Goal: Information Seeking & Learning: Understand process/instructions

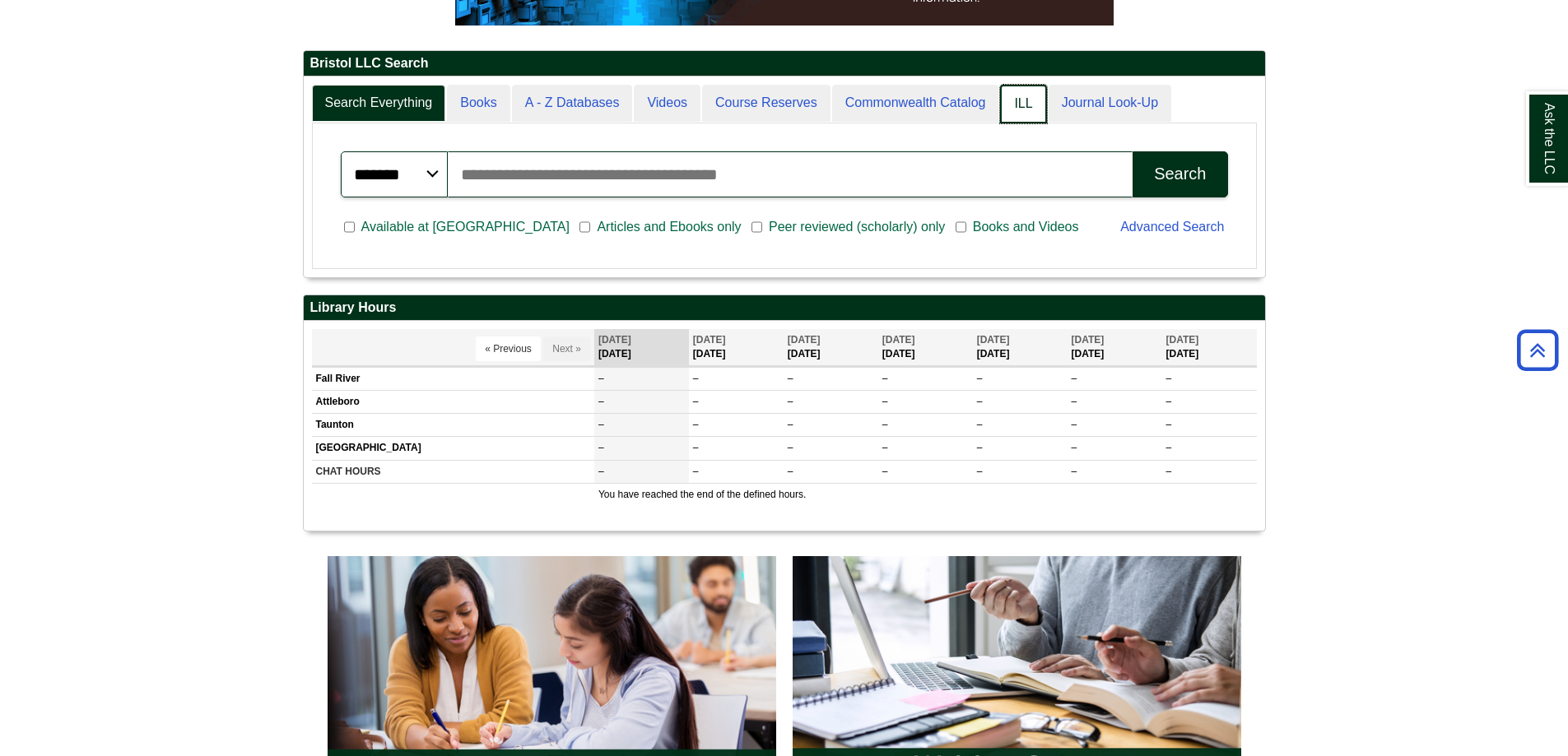
scroll to position [8, 8]
click at [1012, 109] on link "ILL" at bounding box center [1022, 104] width 46 height 39
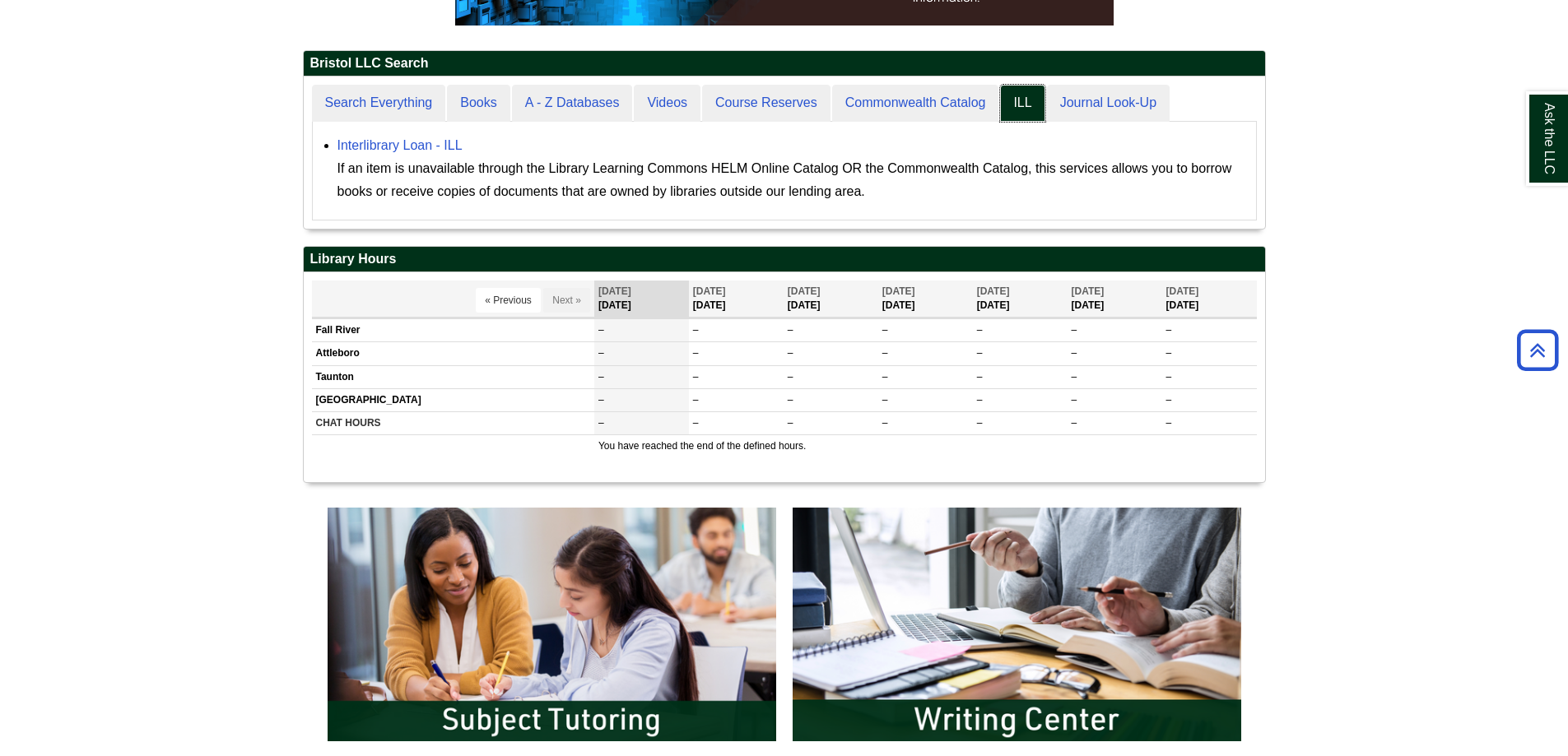
scroll to position [152, 961]
click at [411, 106] on div "Ask the LLC" at bounding box center [784, 378] width 1568 height 756
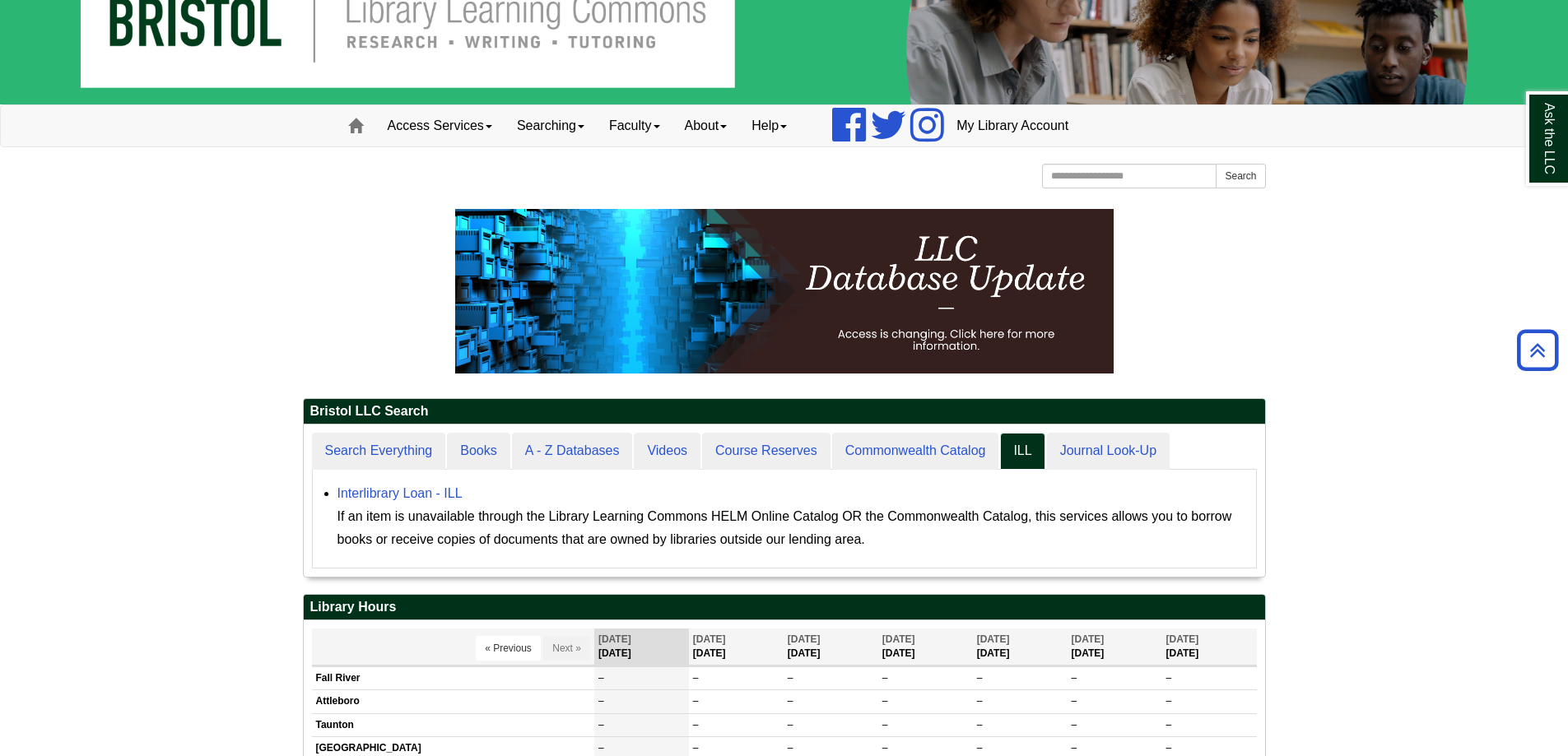
scroll to position [0, 0]
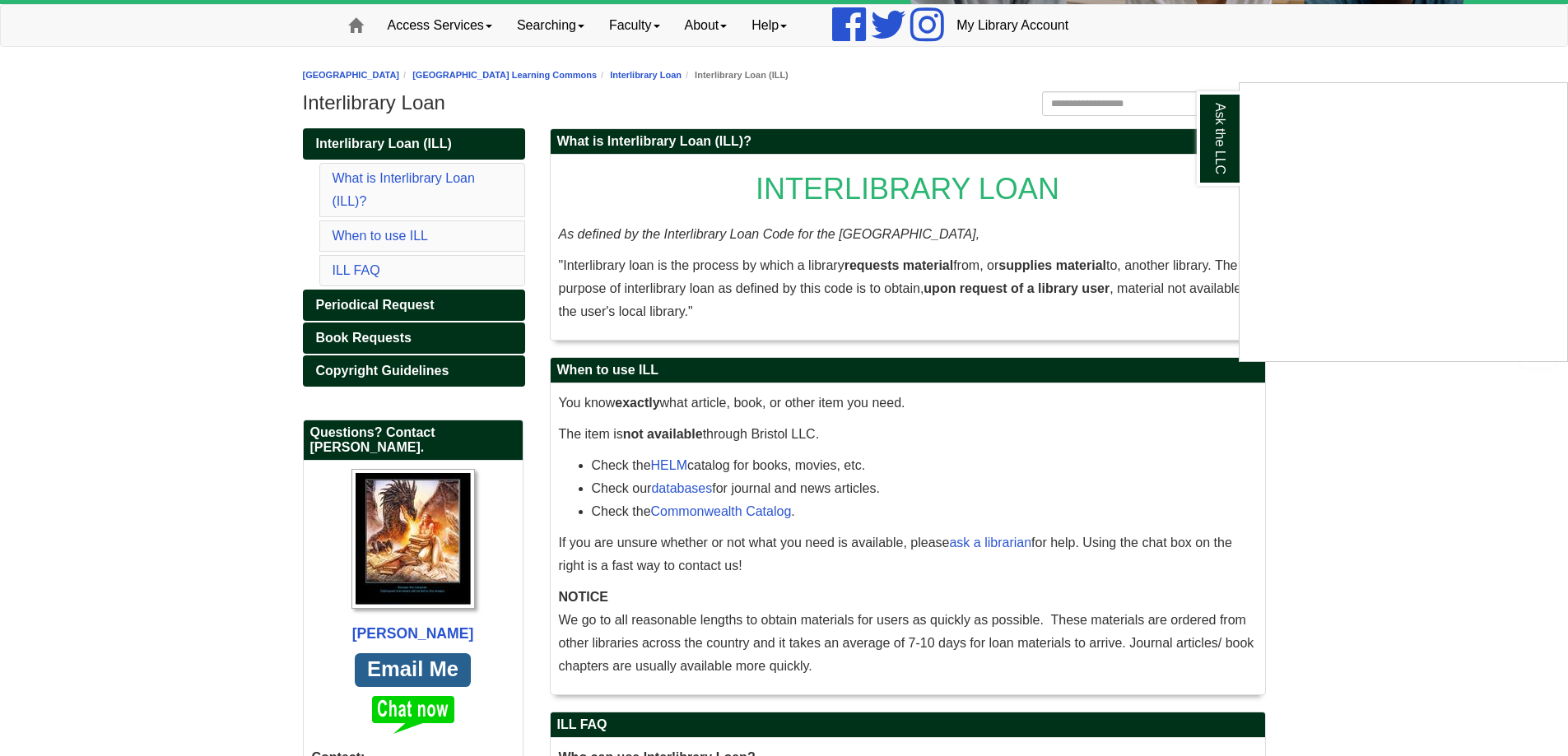
scroll to position [192, 0]
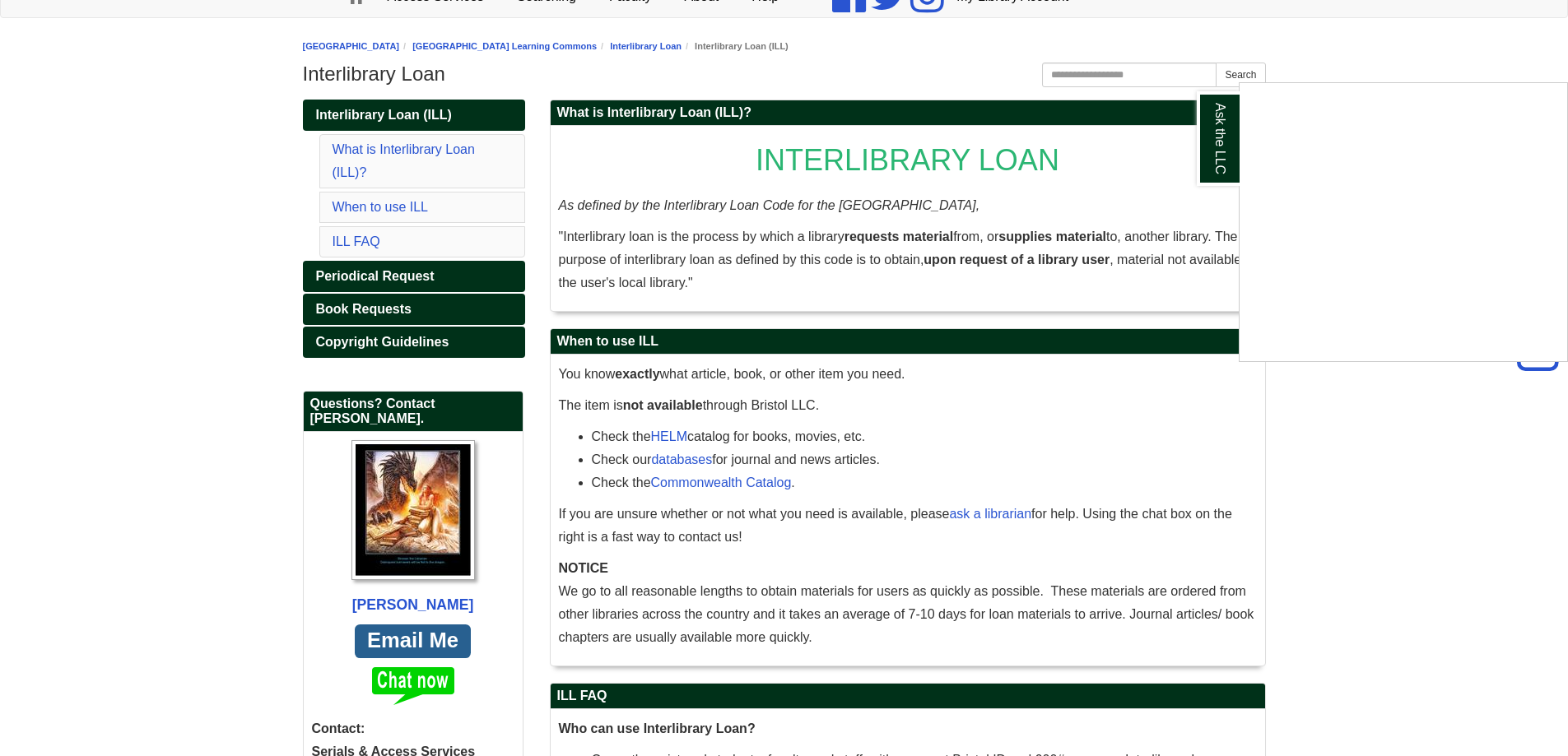
click at [722, 410] on div "Ask the LLC" at bounding box center [784, 378] width 1568 height 756
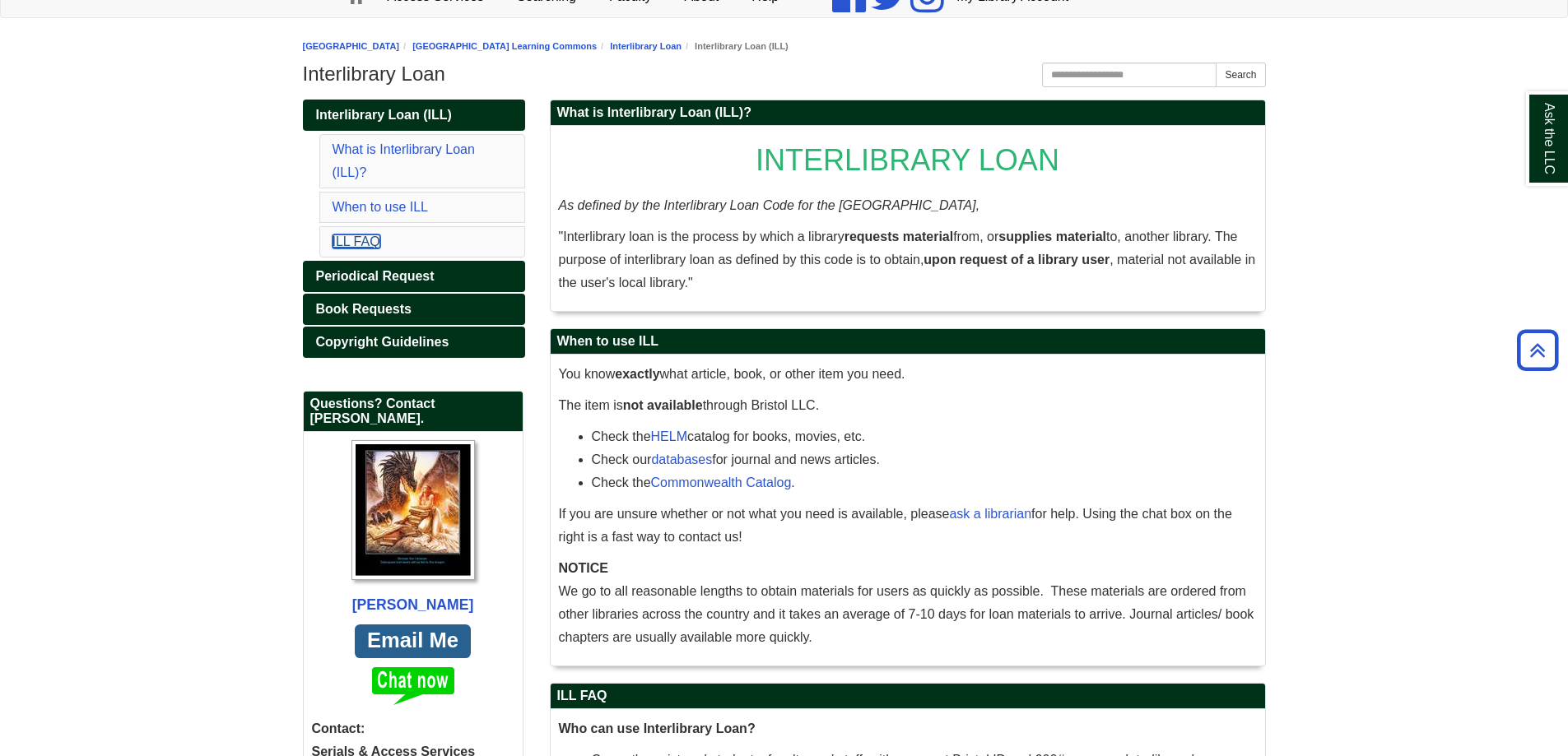
click at [371, 239] on link "ILL FAQ" at bounding box center [356, 242] width 48 height 14
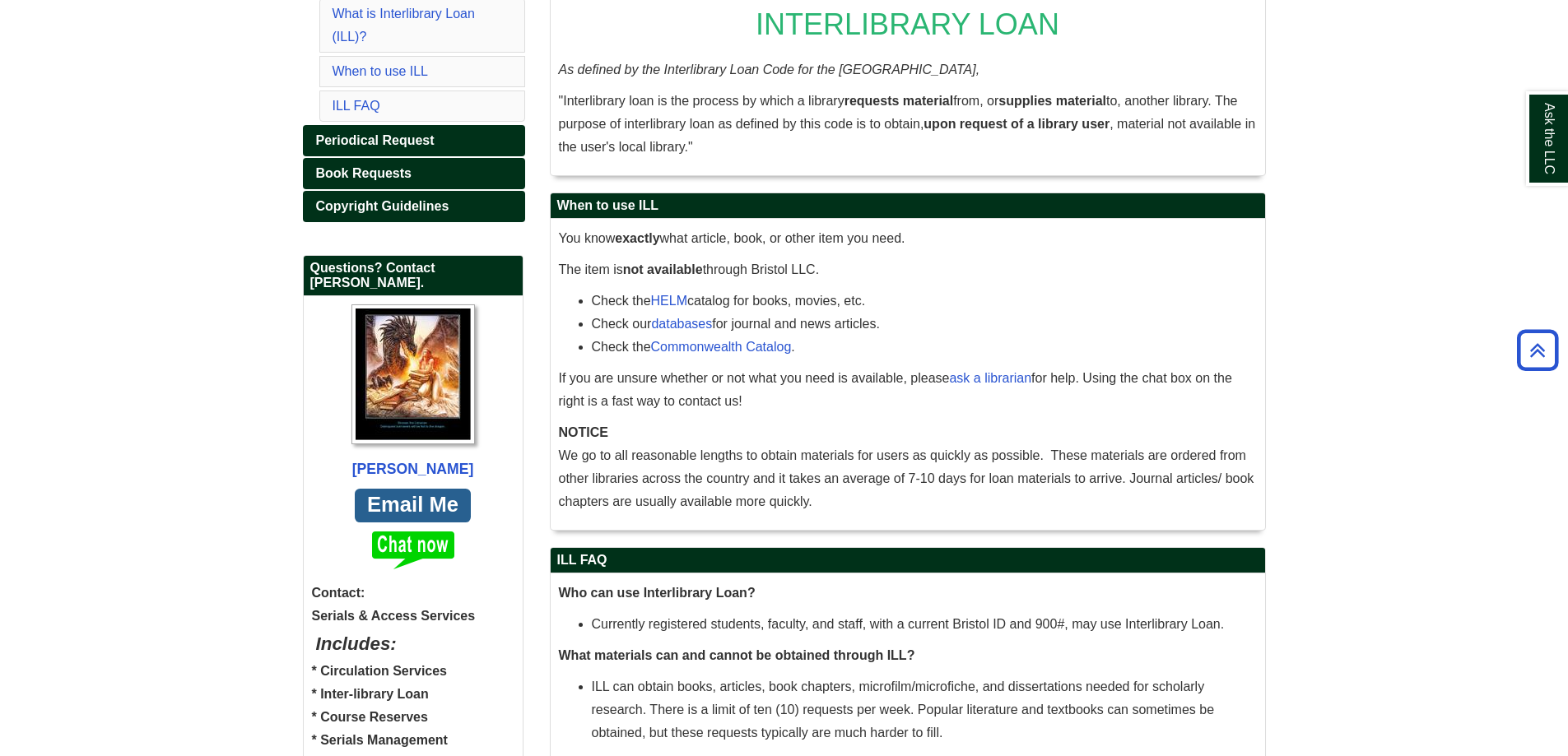
scroll to position [300, 0]
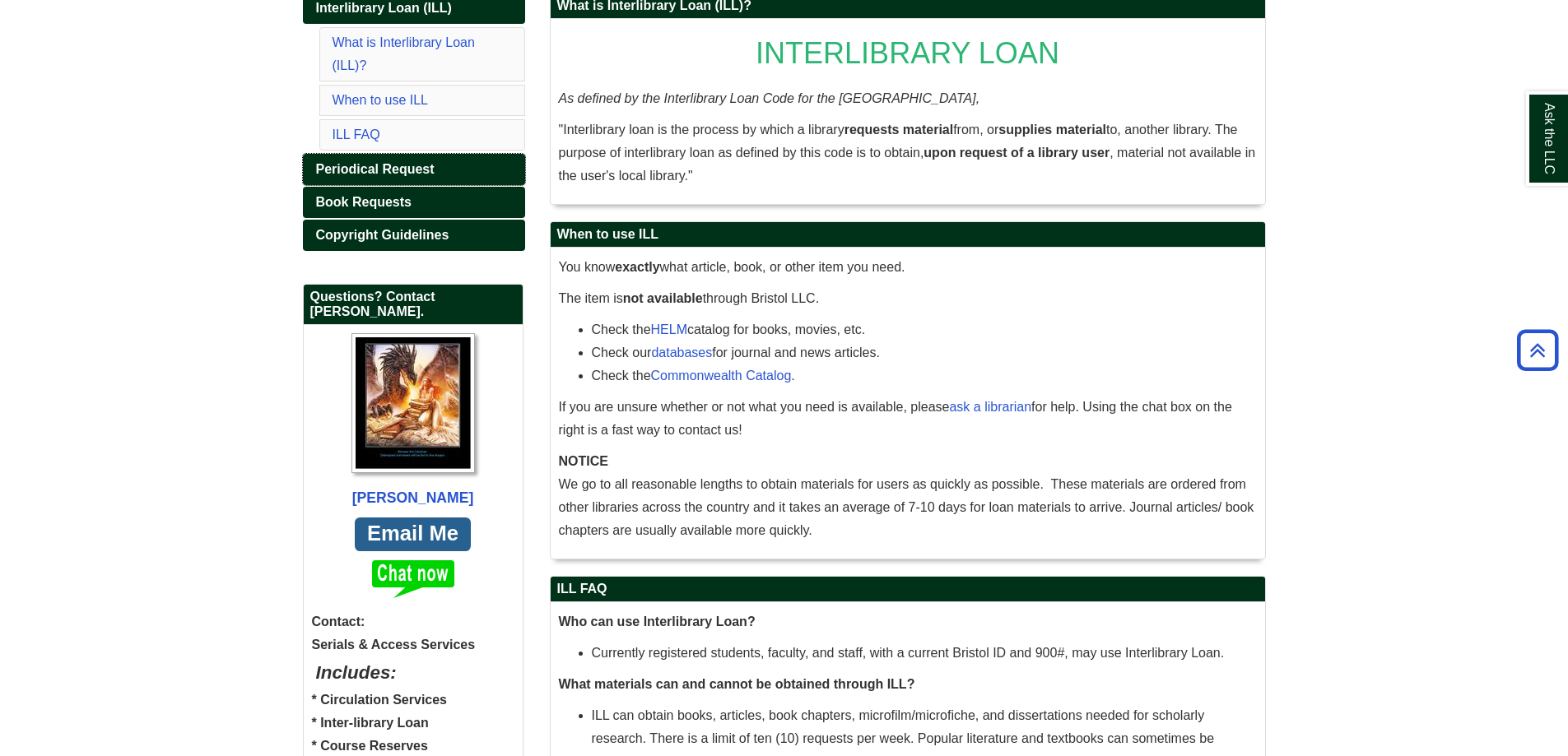
click at [398, 173] on span "Periodical Request" at bounding box center [374, 170] width 118 height 14
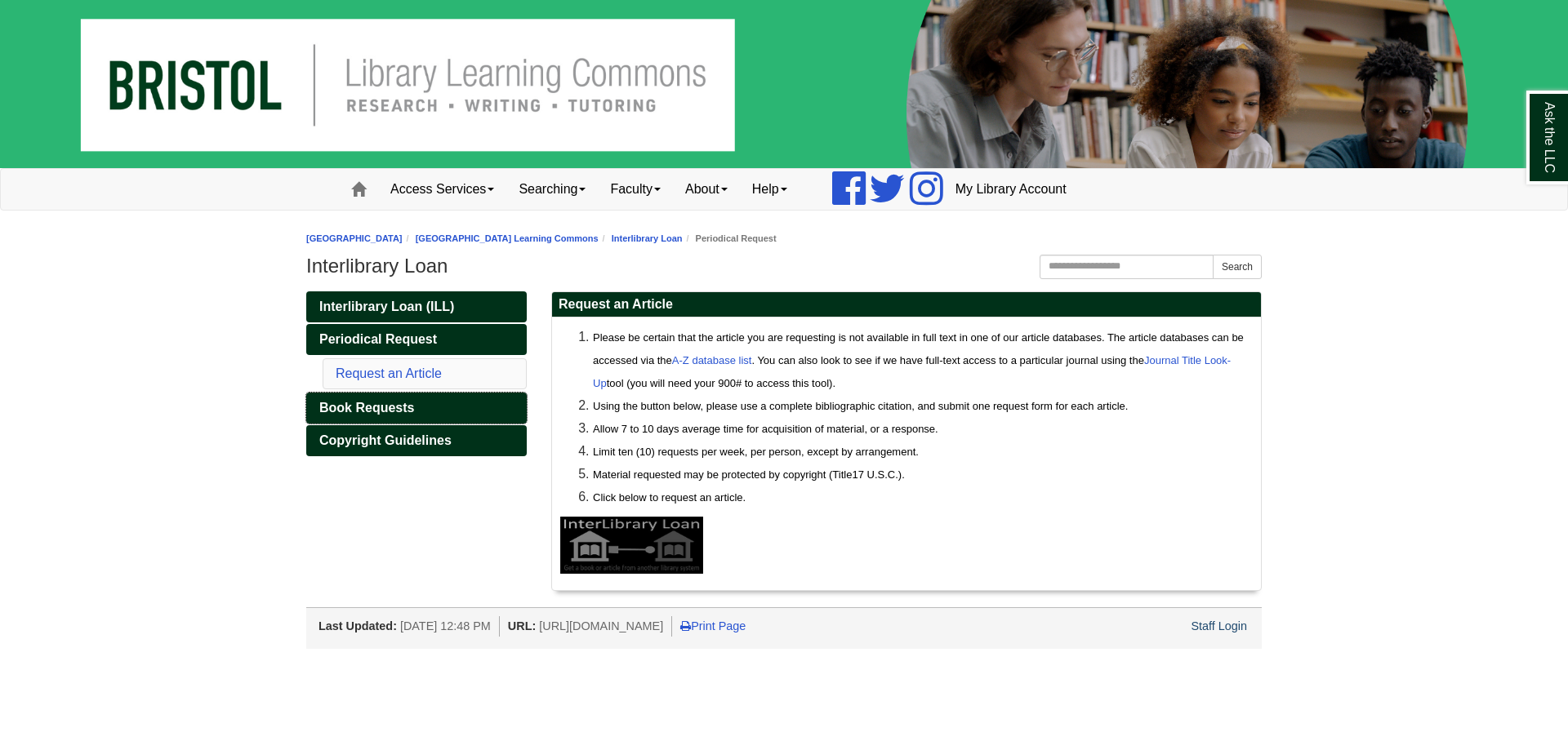
click at [424, 409] on link "Book Requests" at bounding box center [416, 408] width 220 height 31
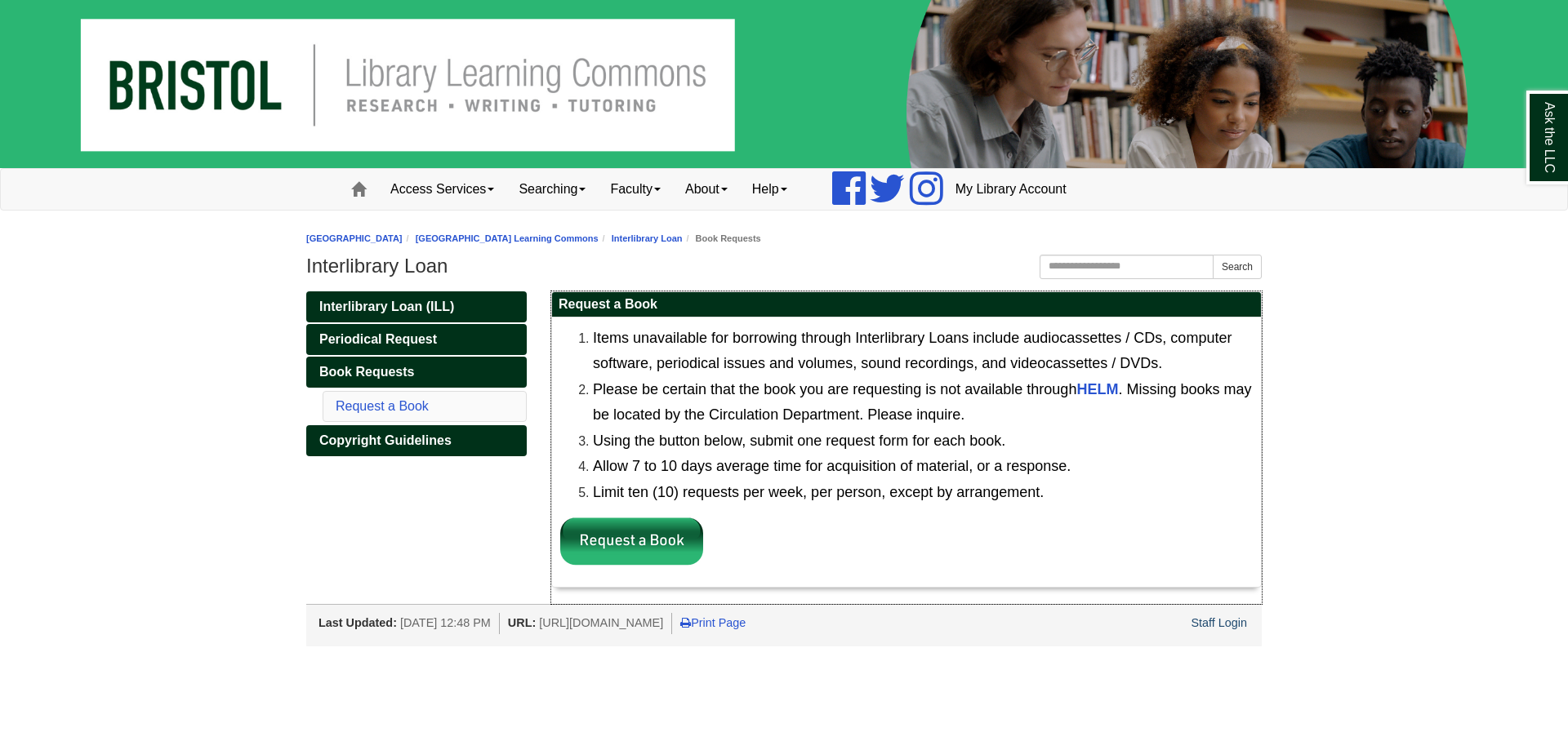
click at [651, 361] on font "Items unavailable for borrowing through Interlibrary Loans include audiocassett…" at bounding box center [912, 351] width 638 height 42
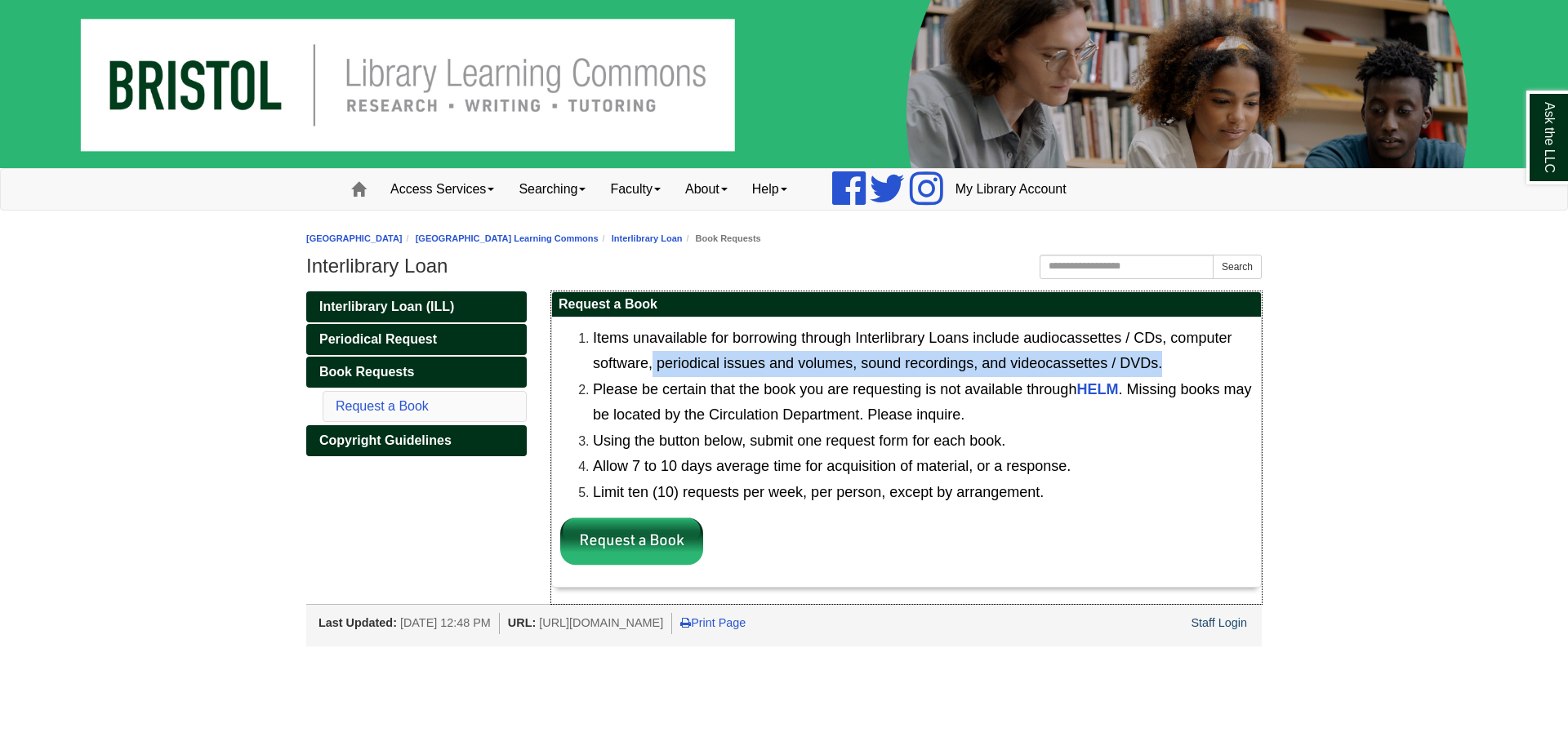
drag, startPoint x: 651, startPoint y: 361, endPoint x: 1160, endPoint y: 370, distance: 509.1
click at [1160, 370] on font "Items unavailable for borrowing through Interlibrary Loans include audiocassett…" at bounding box center [912, 351] width 638 height 42
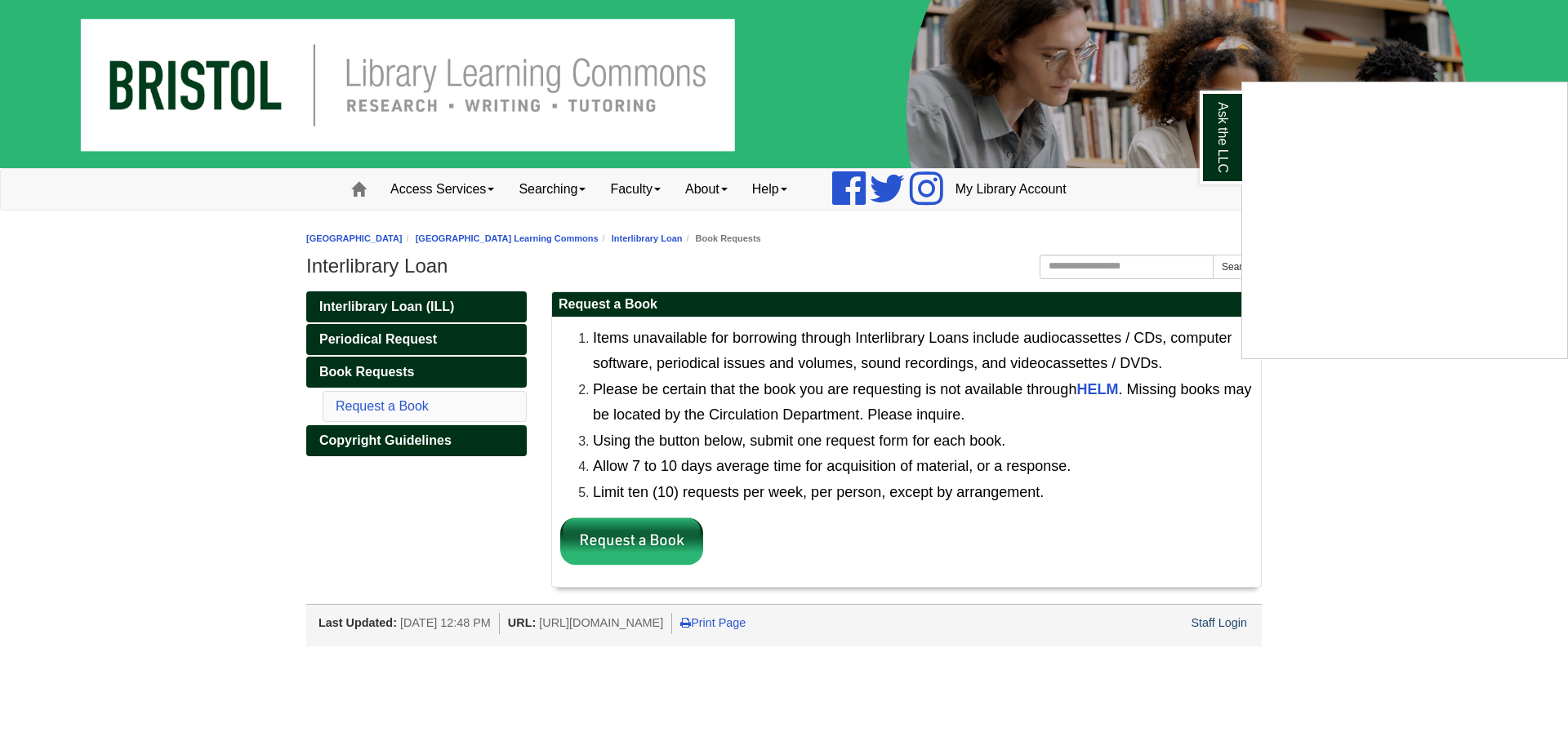
click at [690, 492] on div "Ask the LLC" at bounding box center [784, 375] width 1568 height 750
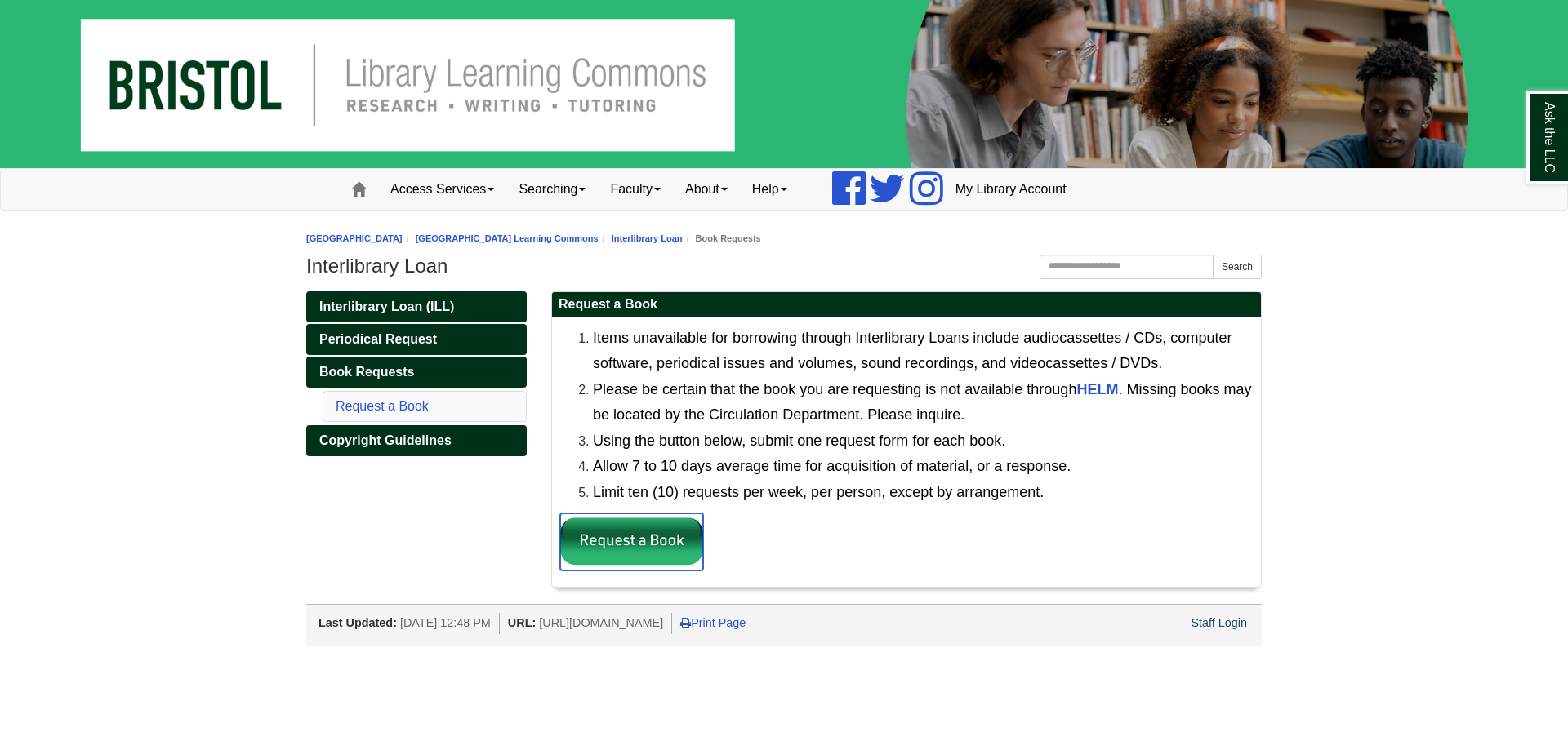
click at [641, 543] on img at bounding box center [632, 542] width 143 height 57
